Goal: Find specific page/section: Find specific page/section

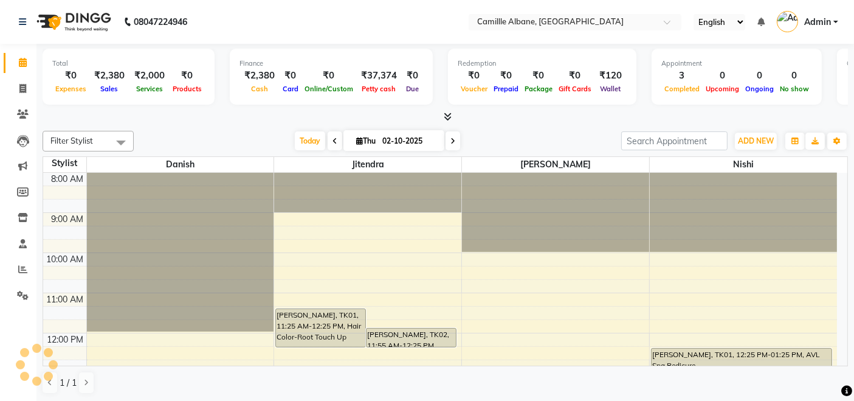
scroll to position [362, 0]
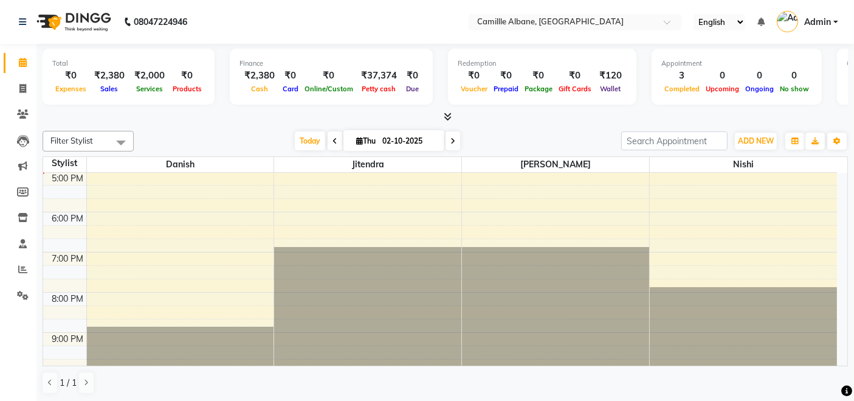
click at [241, 115] on div at bounding box center [445, 117] width 805 height 13
click at [450, 114] on icon at bounding box center [448, 116] width 8 height 9
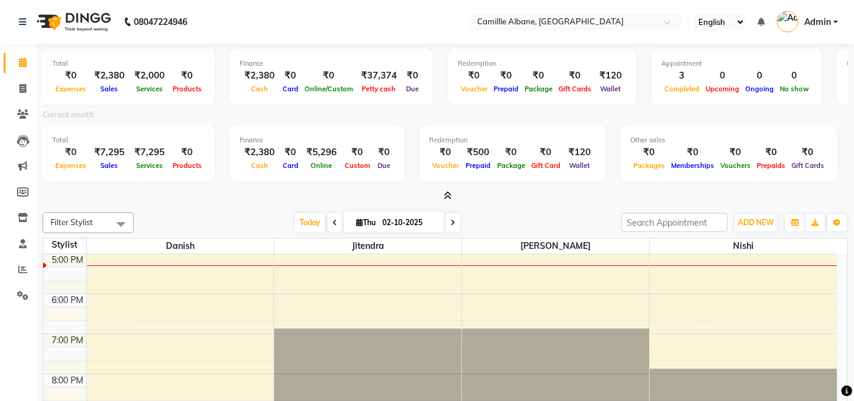
click at [450, 195] on icon at bounding box center [448, 195] width 8 height 9
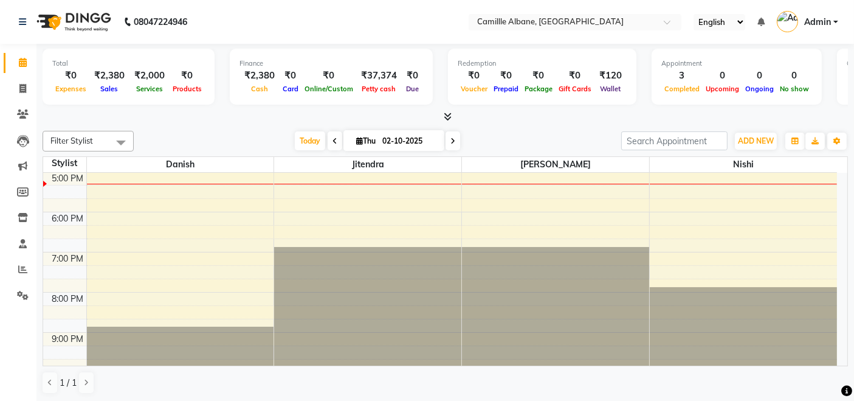
click at [388, 19] on nav "08047224946 Select Location × Camillle Albane, Nallagandla English ENGLISH Espa…" at bounding box center [427, 22] width 854 height 44
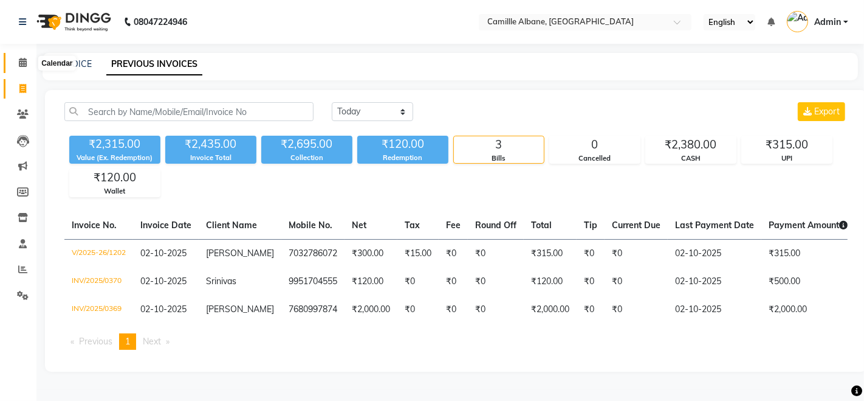
click at [24, 58] on icon at bounding box center [23, 62] width 8 height 9
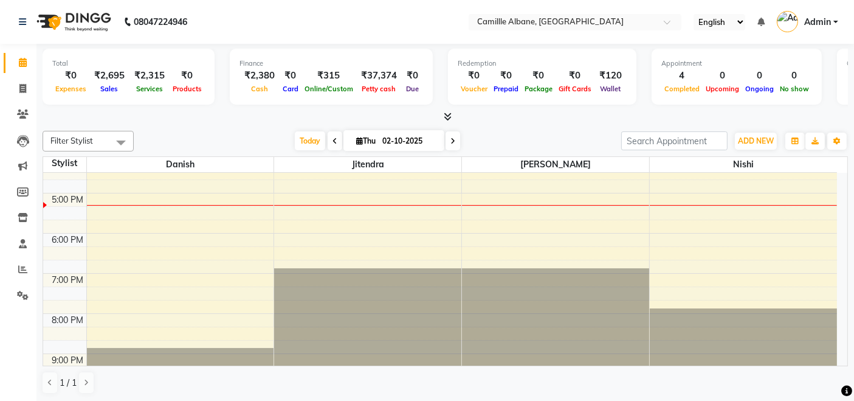
scroll to position [362, 0]
